Goal: Transaction & Acquisition: Download file/media

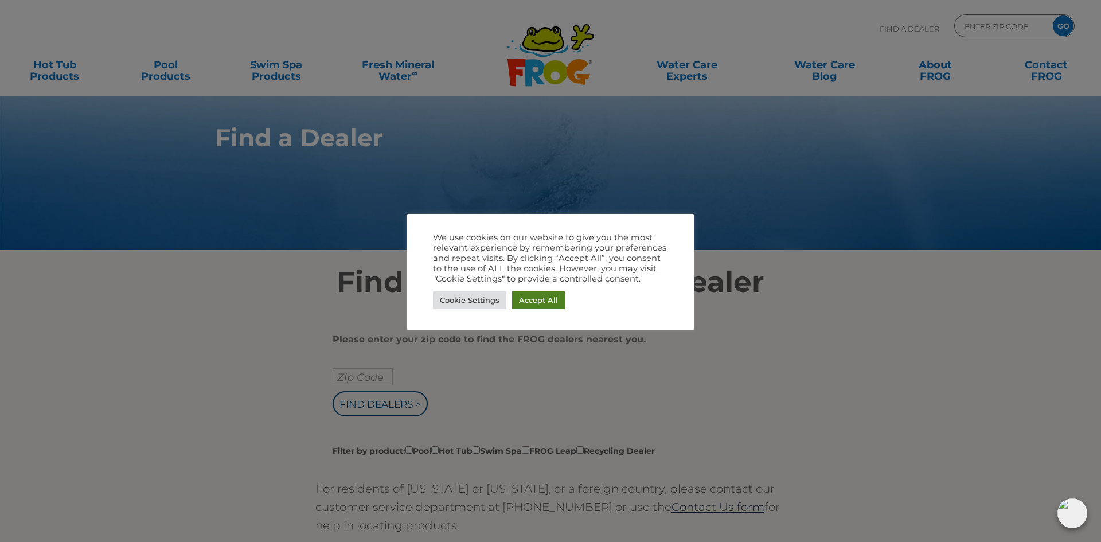
click at [528, 294] on link "Accept All" at bounding box center [538, 300] width 53 height 18
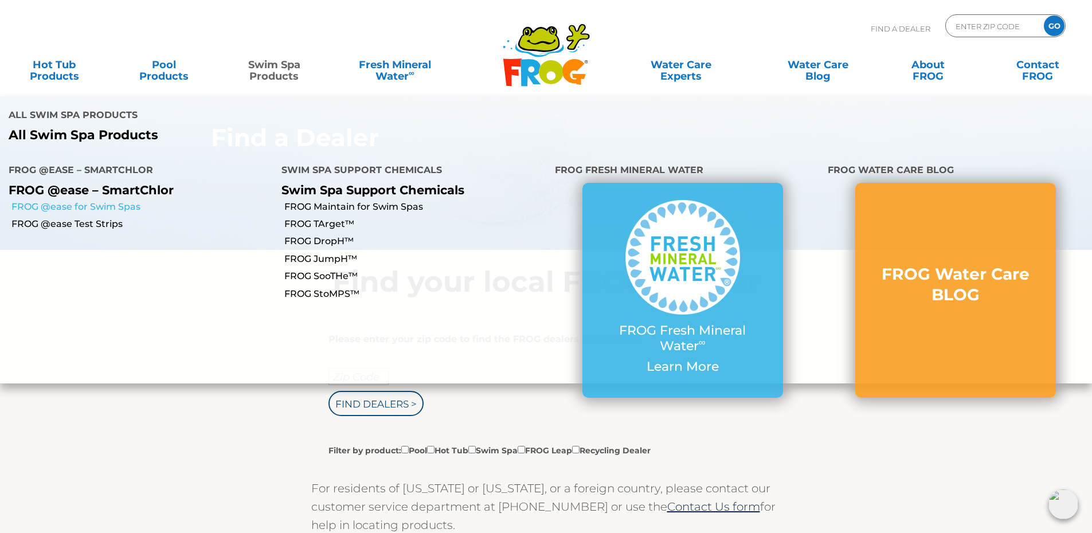
click at [79, 201] on link "FROG @ease for Swim Spas" at bounding box center [142, 207] width 262 height 13
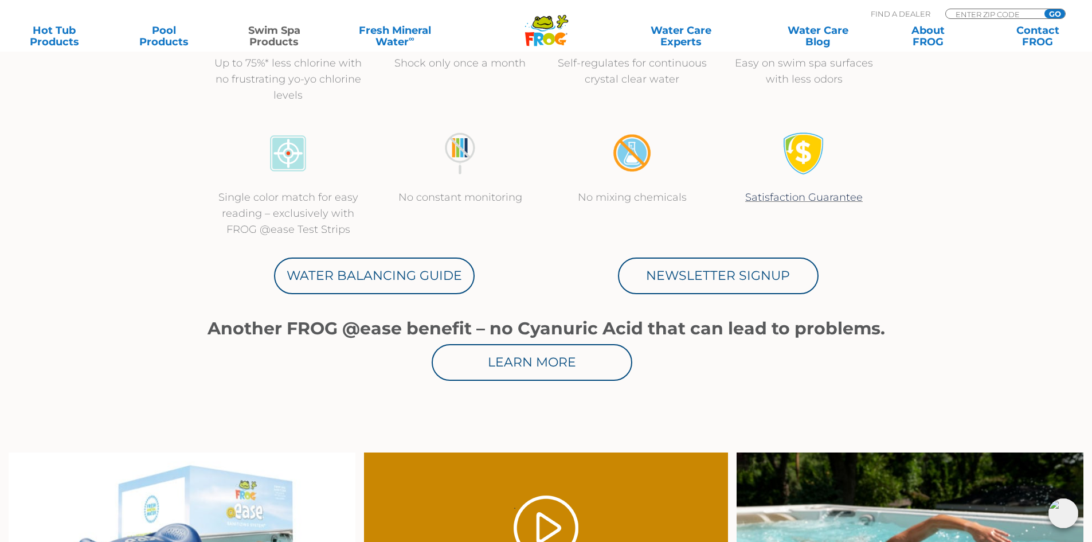
scroll to position [516, 0]
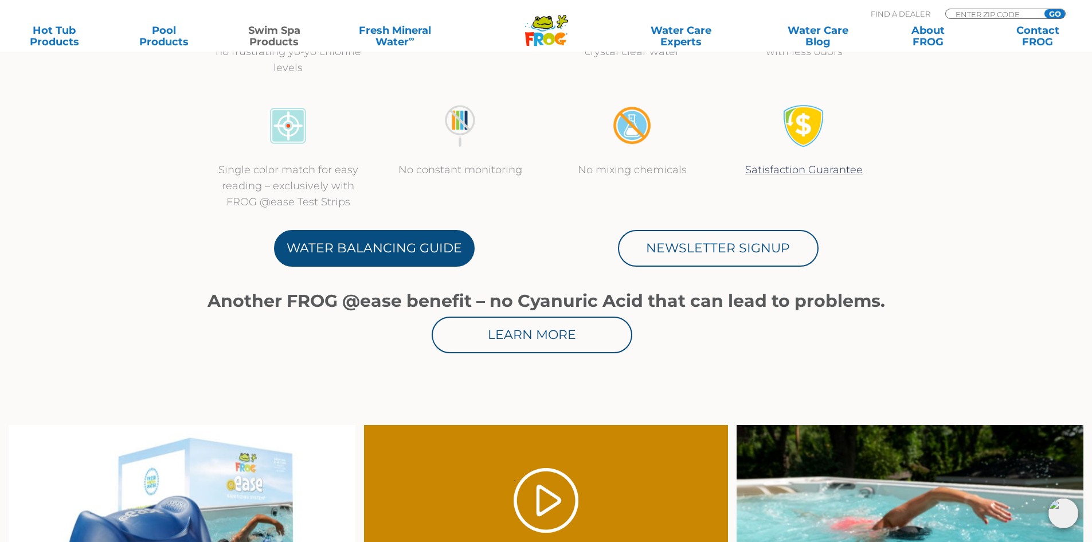
click at [390, 249] on link "Water Balancing Guide" at bounding box center [374, 248] width 201 height 37
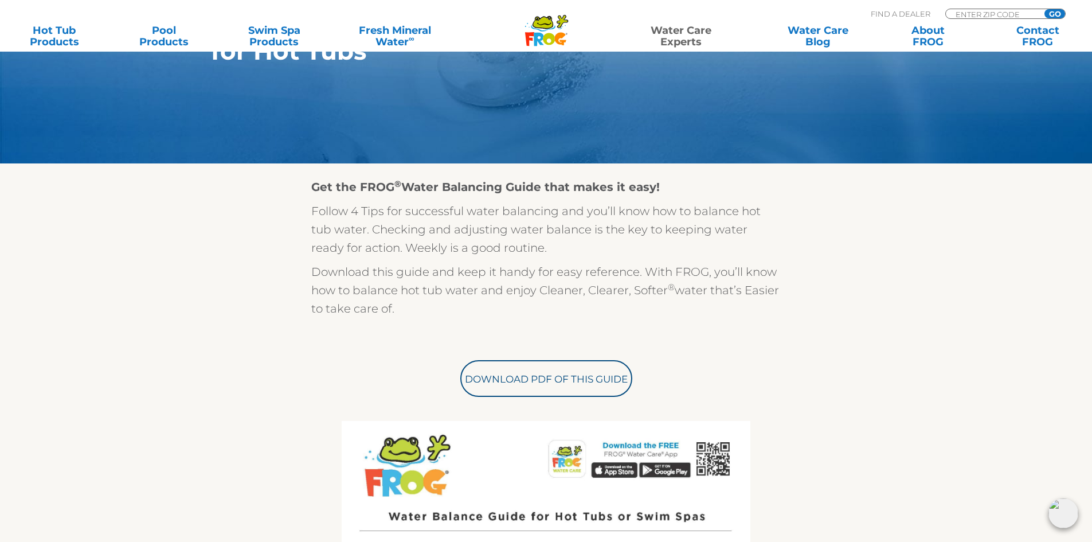
scroll to position [229, 0]
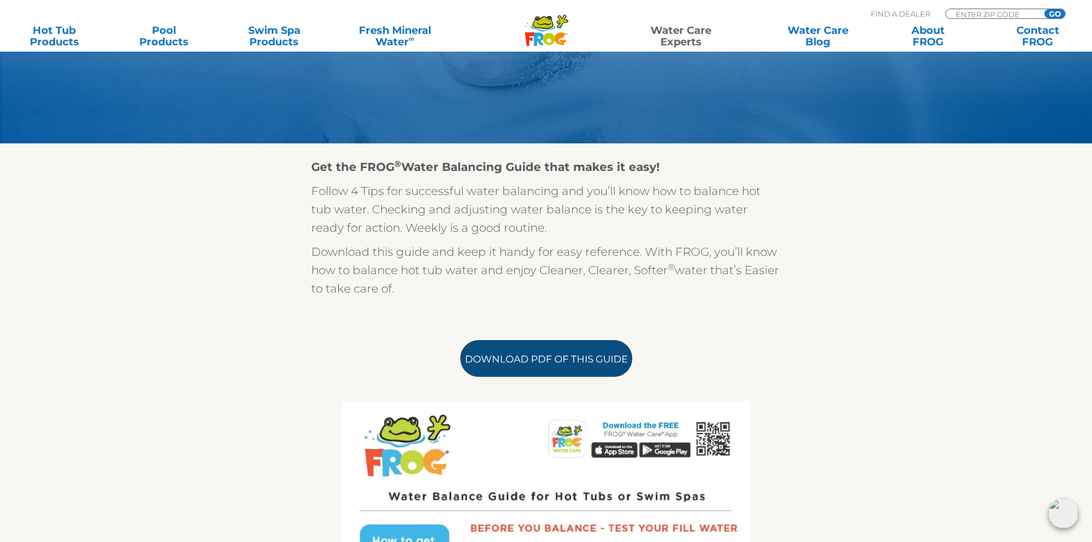
click at [528, 355] on link "Download PDF of this Guide" at bounding box center [547, 358] width 172 height 37
